Goal: Obtain resource: Download file/media

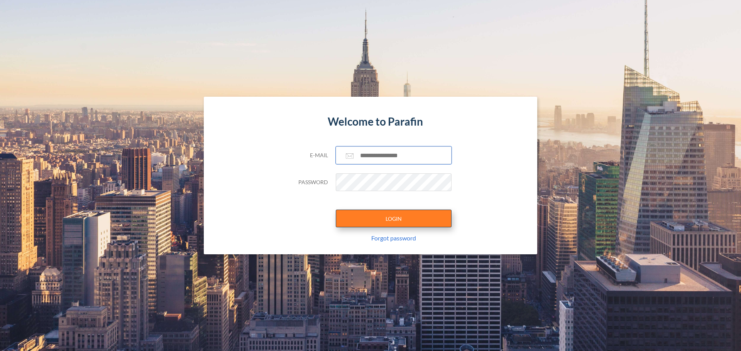
type input "**********"
click at [412, 215] on button "LOGIN" at bounding box center [394, 219] width 116 height 18
type input "**********"
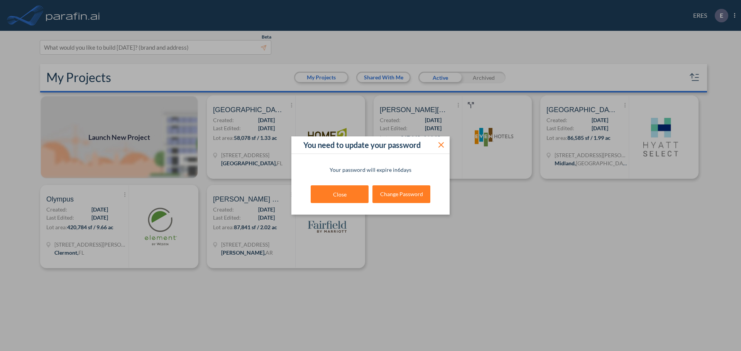
click at [439, 147] on icon at bounding box center [440, 144] width 5 height 5
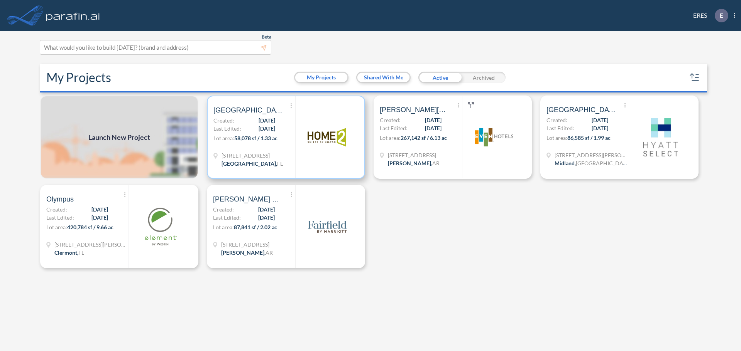
click at [316, 134] on img at bounding box center [326, 137] width 39 height 39
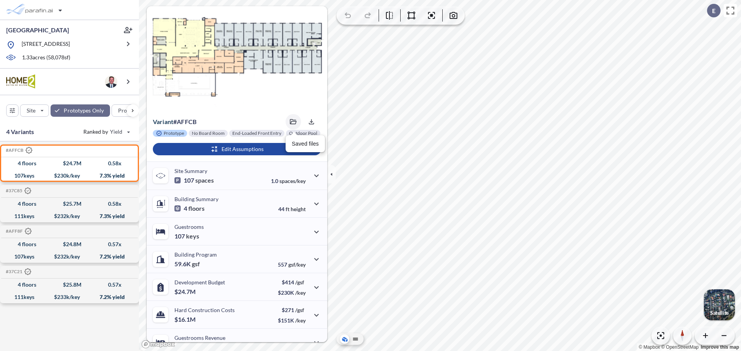
click at [290, 125] on button "button" at bounding box center [292, 121] width 15 height 15
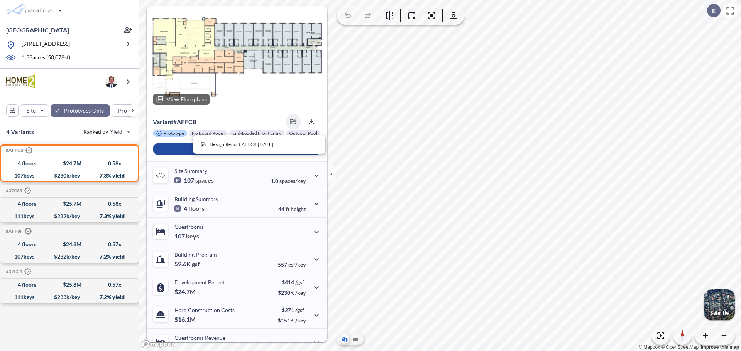
click at [245, 105] on div at bounding box center [237, 58] width 181 height 105
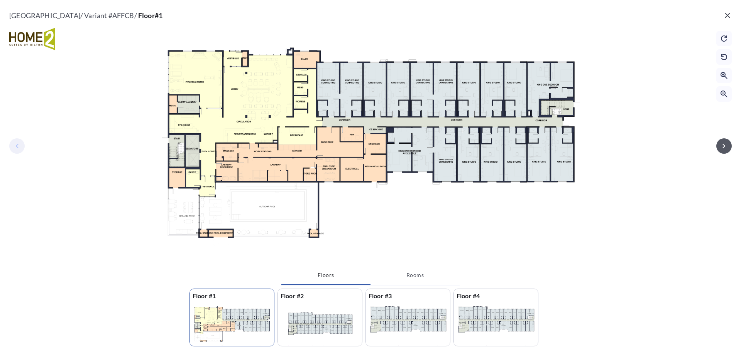
click at [723, 143] on icon "button" at bounding box center [723, 146] width 9 height 9
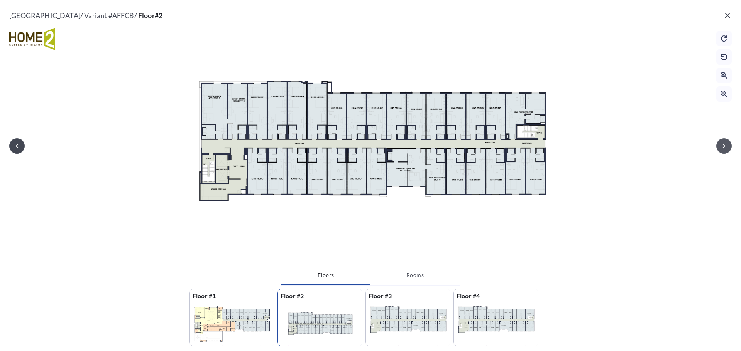
click at [723, 143] on icon "button" at bounding box center [723, 146] width 9 height 9
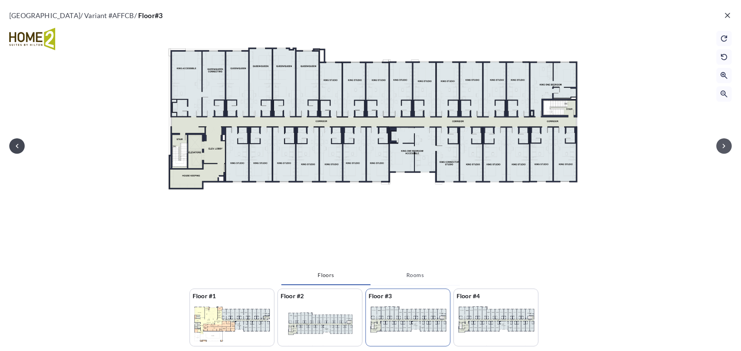
click at [723, 143] on icon "button" at bounding box center [723, 146] width 9 height 9
click at [723, 143] on div at bounding box center [370, 135] width 741 height 262
click at [727, 15] on icon "button" at bounding box center [727, 15] width 5 height 5
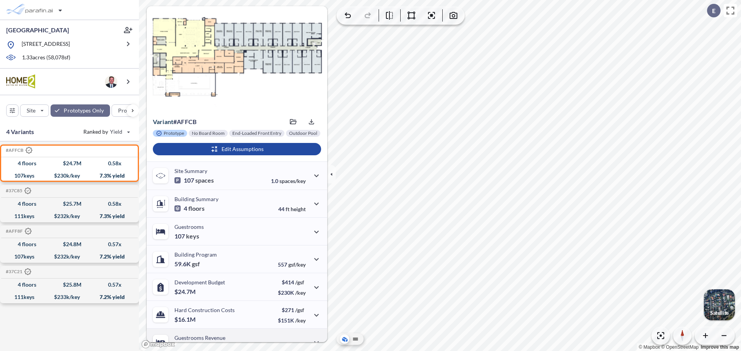
scroll to position [78, 0]
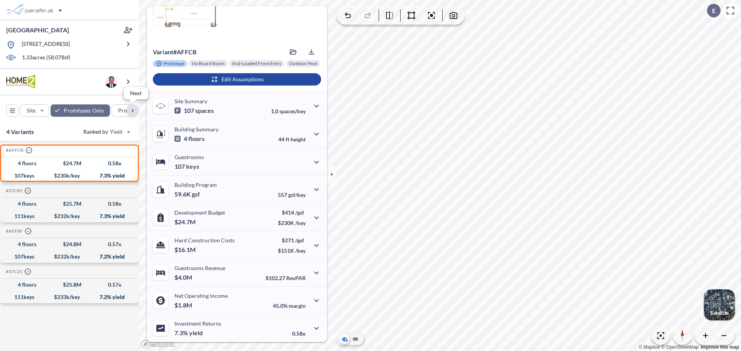
click at [132, 113] on div "button" at bounding box center [133, 111] width 12 height 12
click at [7, 110] on div "button" at bounding box center [6, 111] width 12 height 12
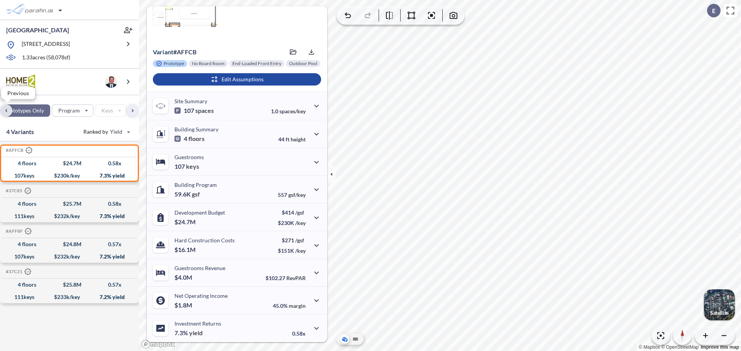
click at [7, 110] on div "button" at bounding box center [6, 111] width 12 height 12
click at [7, 110] on icon "button" at bounding box center [12, 111] width 12 height 12
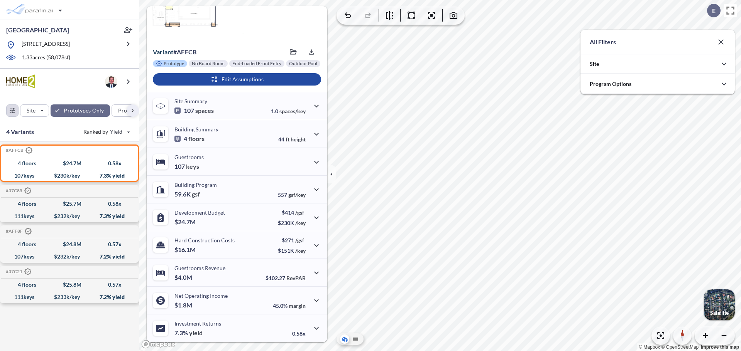
scroll to position [171, 154]
click at [723, 42] on icon "button" at bounding box center [720, 41] width 9 height 9
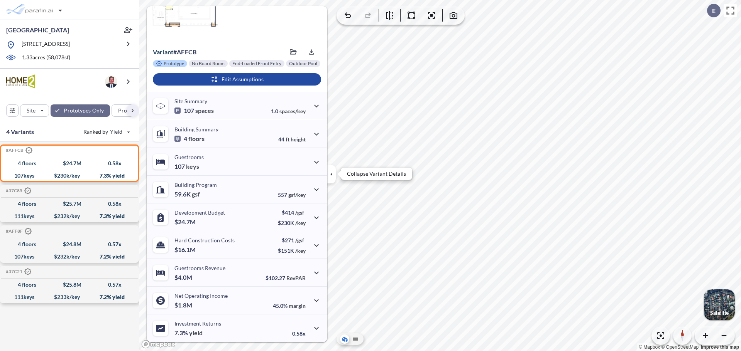
click at [331, 178] on icon "button" at bounding box center [331, 174] width 8 height 8
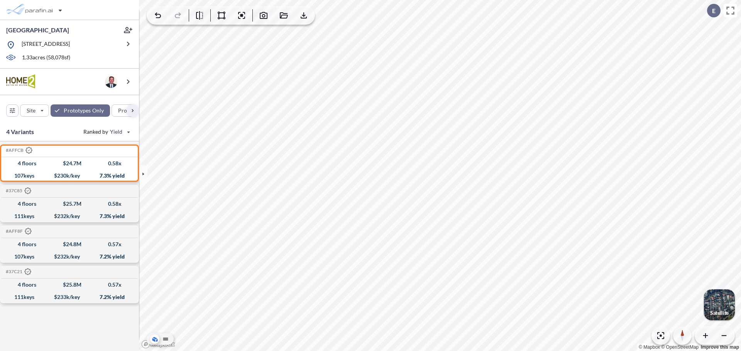
click at [725, 308] on div "button" at bounding box center [719, 305] width 31 height 31
click at [717, 311] on p "Street" at bounding box center [719, 313] width 14 height 6
click at [159, 16] on icon "button" at bounding box center [157, 15] width 9 height 9
click at [156, 15] on icon "button" at bounding box center [158, 15] width 6 height 6
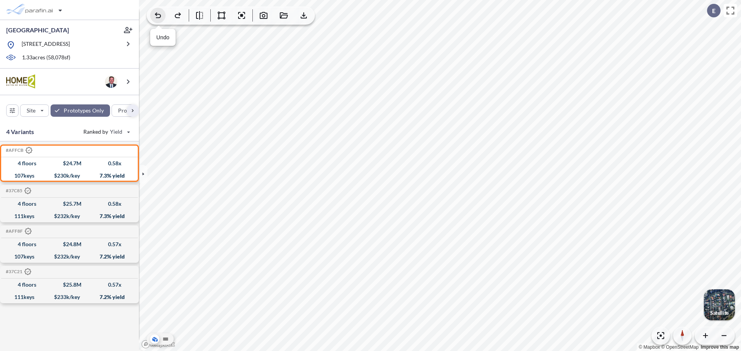
click at [158, 15] on icon "button" at bounding box center [157, 15] width 9 height 9
click at [156, 15] on icon "button" at bounding box center [158, 15] width 6 height 6
click at [306, 18] on icon "button" at bounding box center [304, 15] width 6 height 6
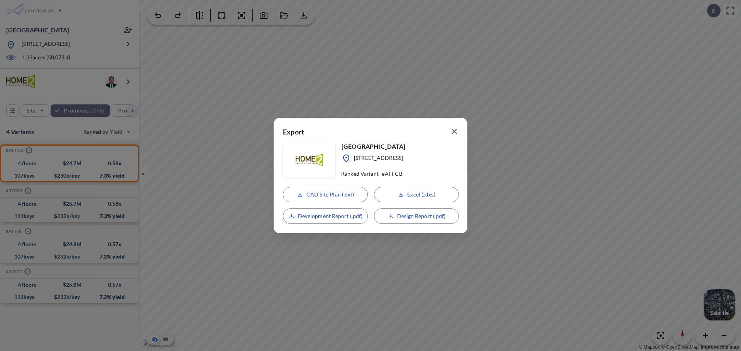
click at [454, 130] on icon "button" at bounding box center [453, 131] width 9 height 9
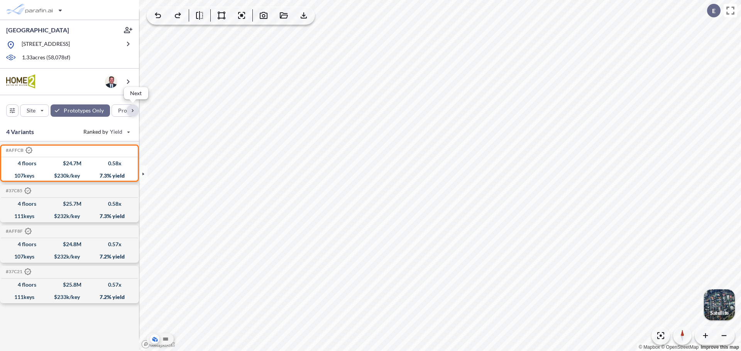
click at [135, 110] on div "button" at bounding box center [133, 111] width 12 height 12
click at [263, 15] on icon "button" at bounding box center [264, 15] width 8 height 7
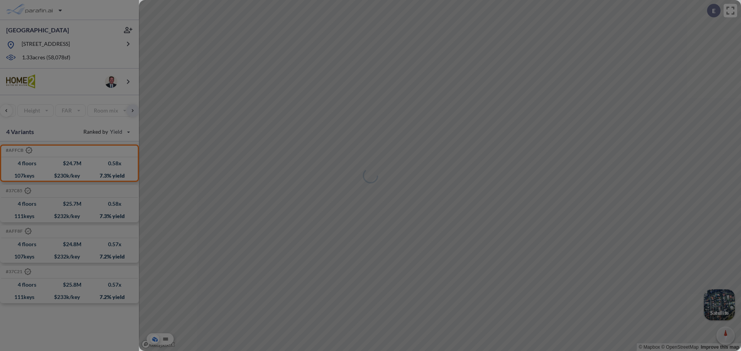
click at [459, 199] on div at bounding box center [440, 175] width 602 height 351
click at [533, 249] on div at bounding box center [440, 175] width 602 height 351
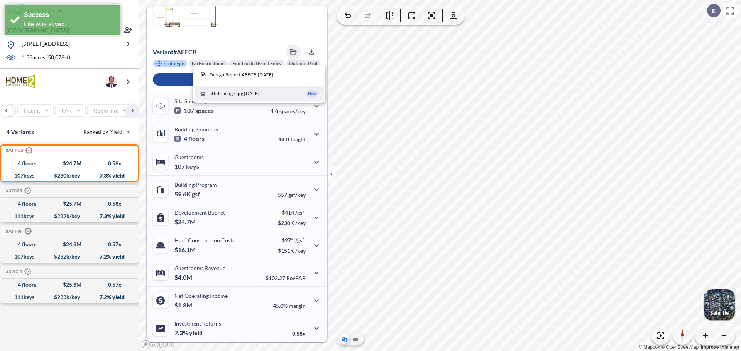
click at [286, 86] on button "affcb-image.jpg [DATE] New" at bounding box center [258, 93] width 129 height 15
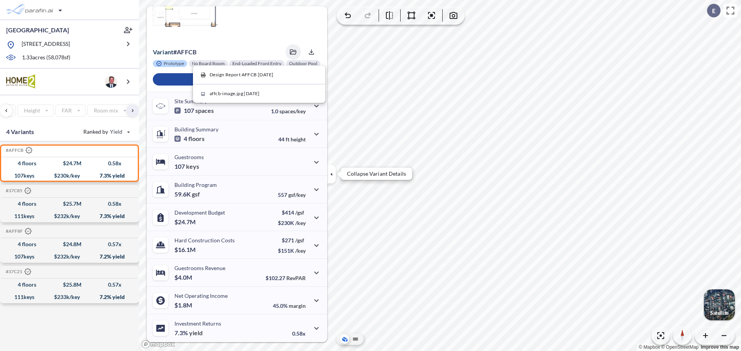
click at [332, 177] on icon "button" at bounding box center [331, 174] width 8 height 8
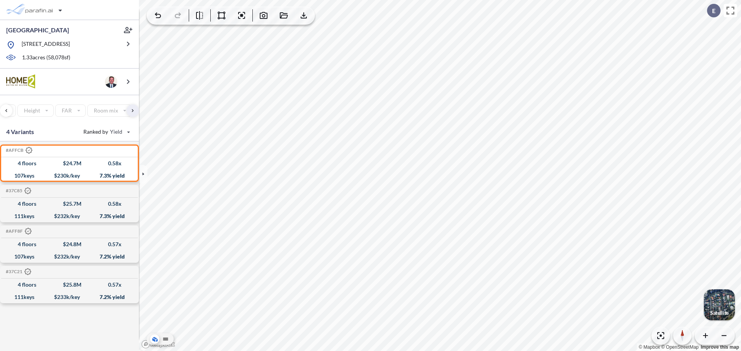
click at [718, 314] on p "Satellite" at bounding box center [719, 313] width 19 height 6
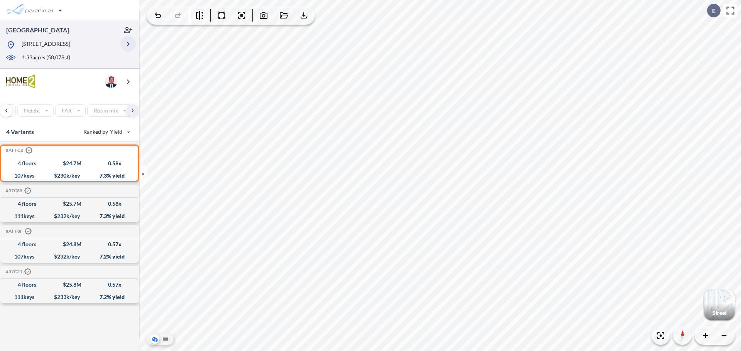
click at [130, 46] on icon "button" at bounding box center [127, 43] width 9 height 9
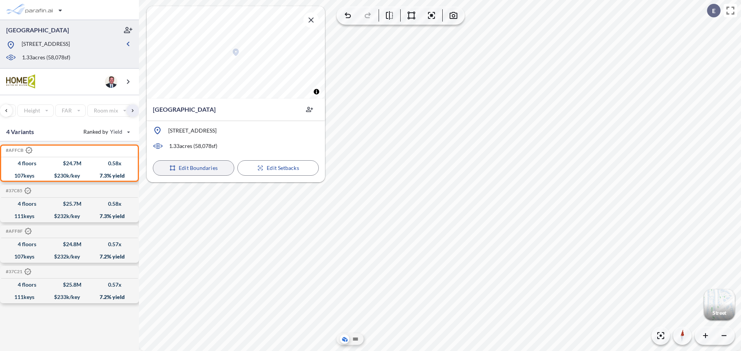
click at [196, 165] on p "Edit Boundaries" at bounding box center [198, 168] width 39 height 8
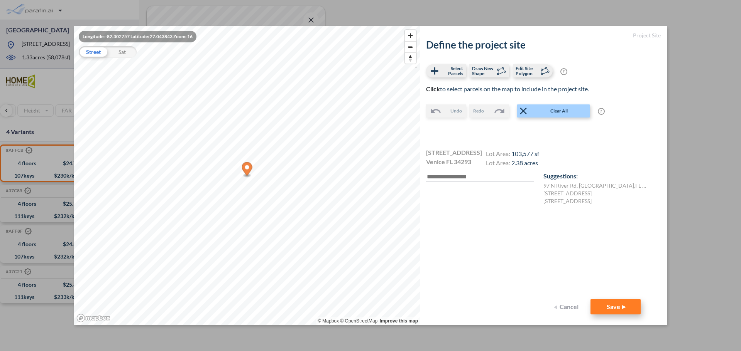
click at [625, 305] on button "Save" at bounding box center [615, 306] width 50 height 15
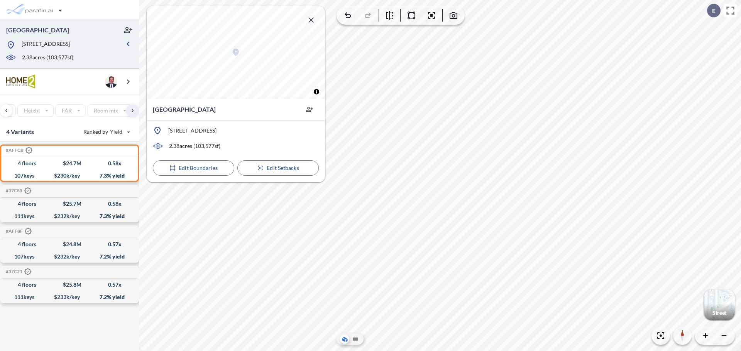
click at [311, 20] on icon "button" at bounding box center [310, 19] width 9 height 9
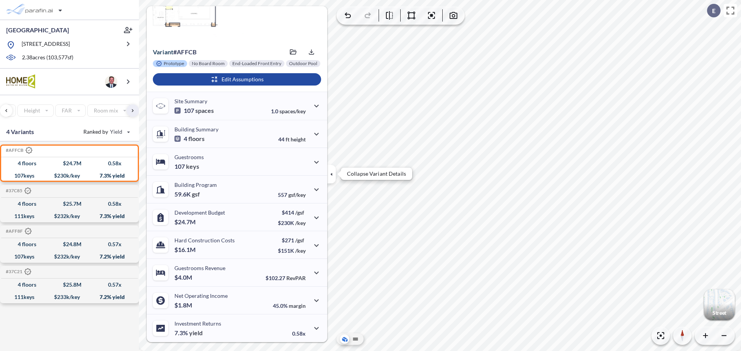
click at [334, 177] on icon "button" at bounding box center [331, 174] width 8 height 8
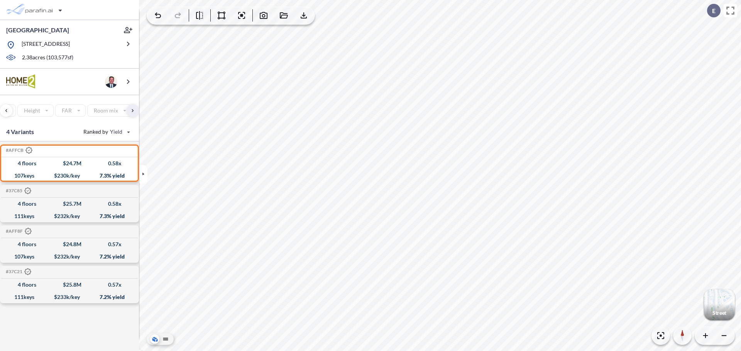
scroll to position [0, 0]
click at [263, 17] on icon "button" at bounding box center [263, 15] width 9 height 9
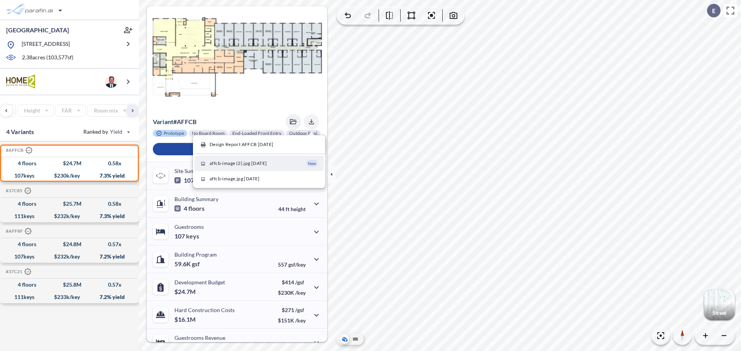
click at [309, 120] on icon "button" at bounding box center [311, 122] width 8 height 8
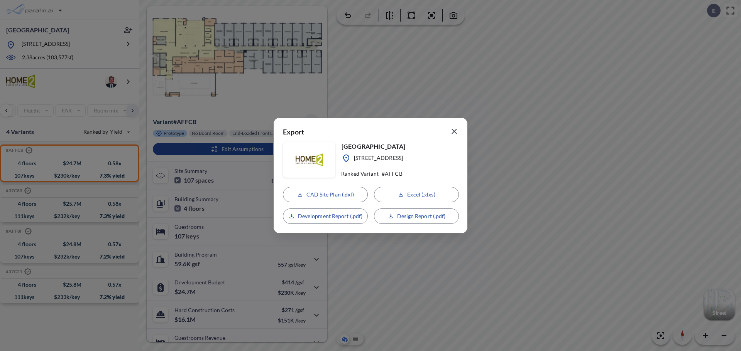
click at [412, 218] on p "Design Report (.pdf)" at bounding box center [421, 217] width 49 height 8
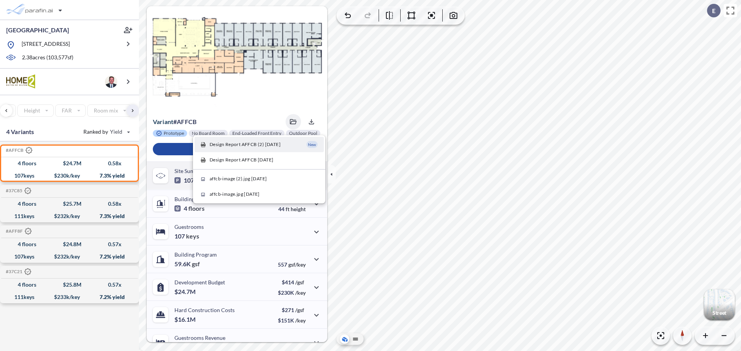
click at [261, 181] on div "View Floorplans Variant # affcb Design Report AFFCB (2) [DATE] New Design Repor…" at bounding box center [237, 209] width 181 height 406
